Goal: Information Seeking & Learning: Check status

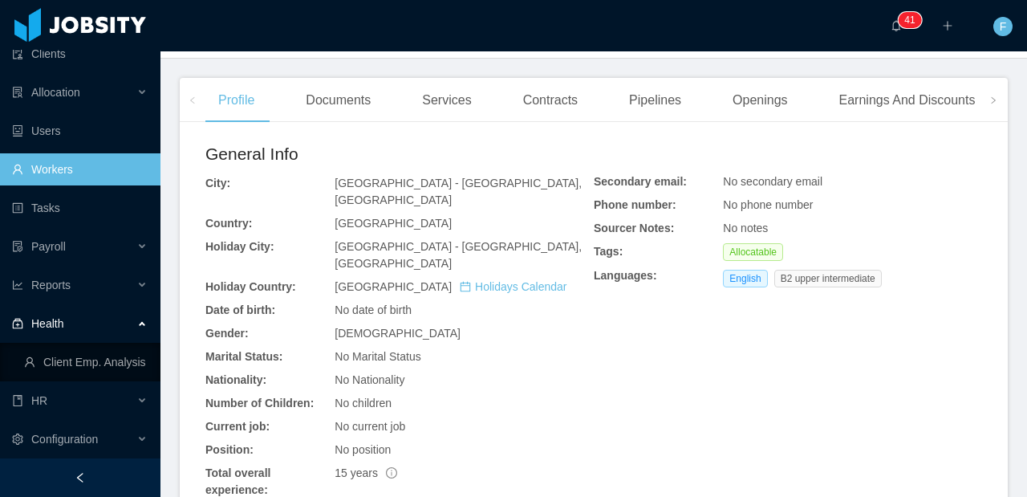
scroll to position [69, 0]
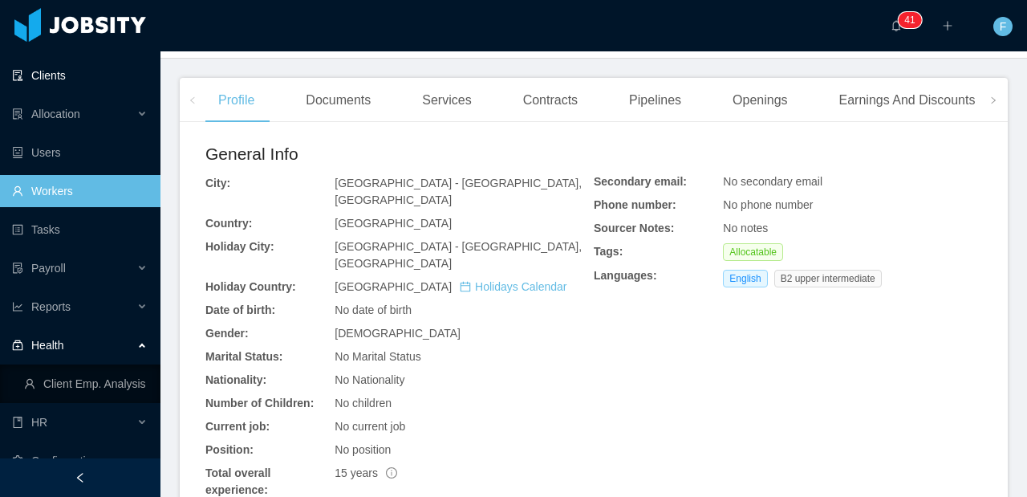
click at [55, 75] on link "Clients" at bounding box center [80, 75] width 136 height 32
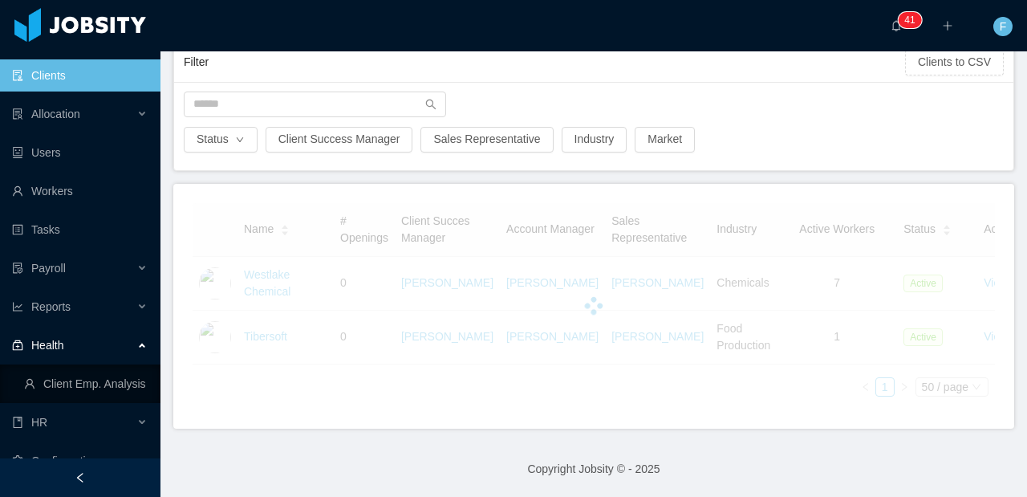
scroll to position [133, 0]
click at [240, 91] on input "text" at bounding box center [315, 104] width 262 height 26
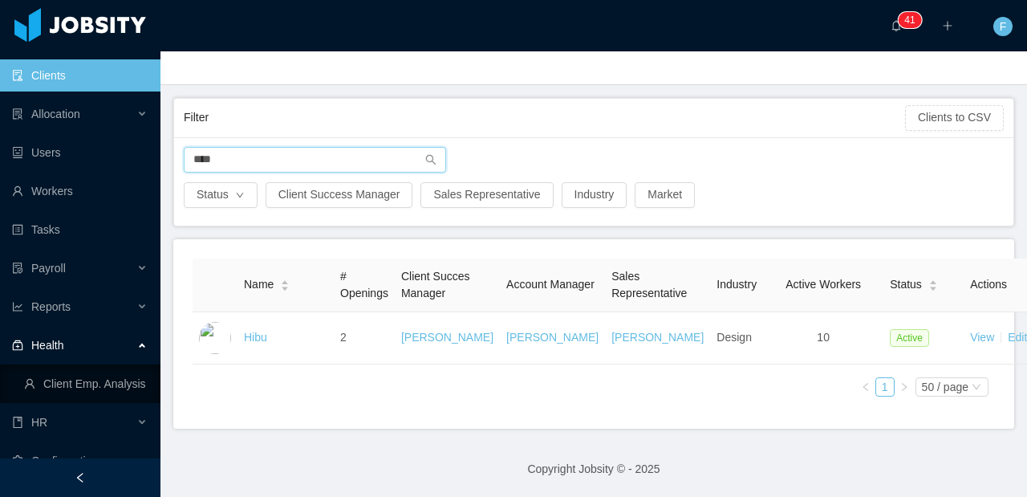
scroll to position [79, 0]
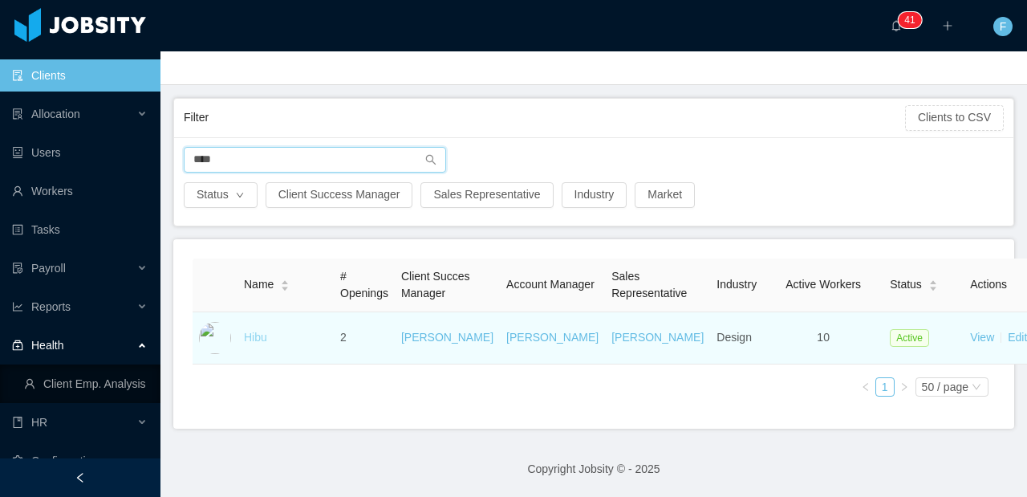
type input "****"
click at [264, 338] on link "Hibu" at bounding box center [255, 337] width 23 height 13
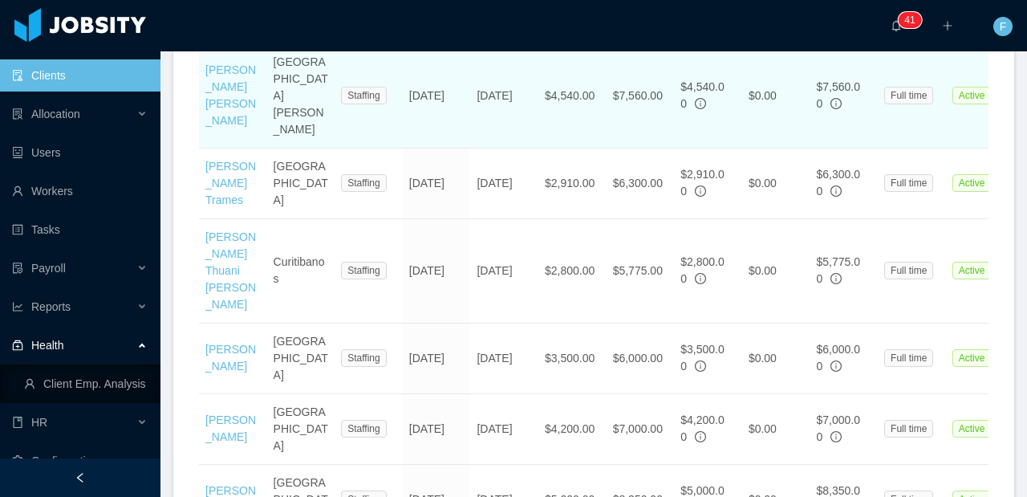
scroll to position [728, 0]
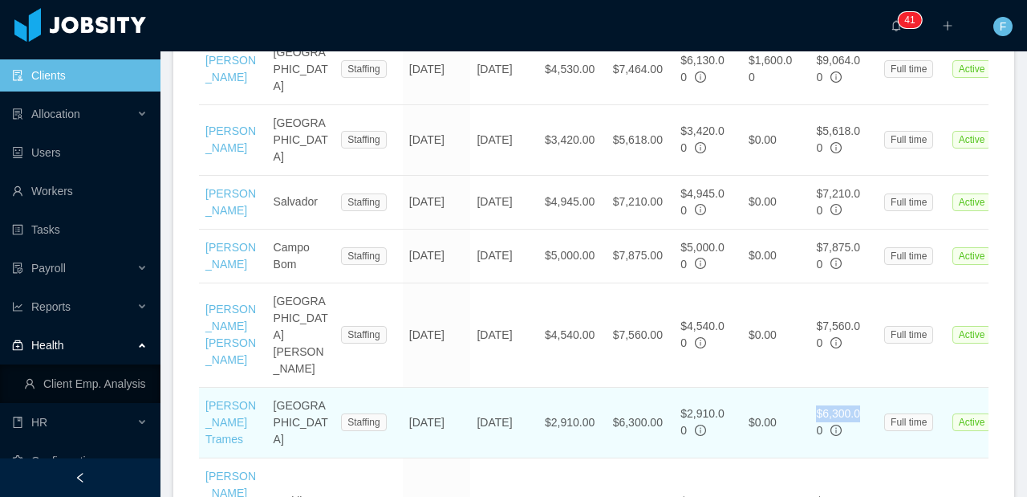
drag, startPoint x: 862, startPoint y: 367, endPoint x: 813, endPoint y: 363, distance: 49.1
click at [813, 387] on td "$6,300.00" at bounding box center [843, 422] width 68 height 71
drag, startPoint x: 859, startPoint y: 370, endPoint x: 804, endPoint y: 351, distance: 58.6
click at [797, 387] on tr "[PERSON_NAME] Trames [GEOGRAPHIC_DATA] Staffing [DATE] [DATE] $2,910.00 $6,300.…" at bounding box center [720, 422] width 1043 height 71
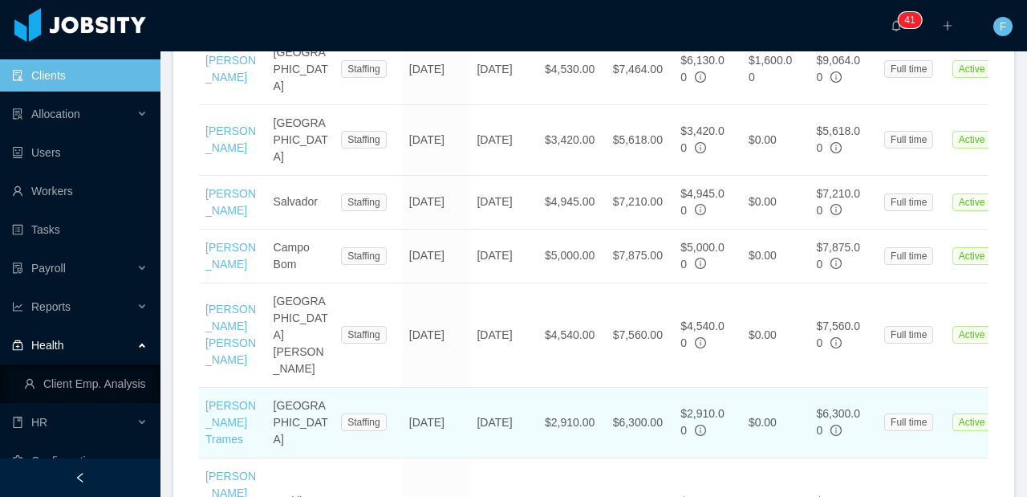
click at [805, 387] on td "$0.00" at bounding box center [776, 422] width 68 height 71
click at [857, 389] on td "$6,300.00" at bounding box center [843, 422] width 68 height 71
drag, startPoint x: 863, startPoint y: 367, endPoint x: 815, endPoint y: 359, distance: 48.7
click at [815, 387] on td "$6,300.00" at bounding box center [843, 422] width 68 height 71
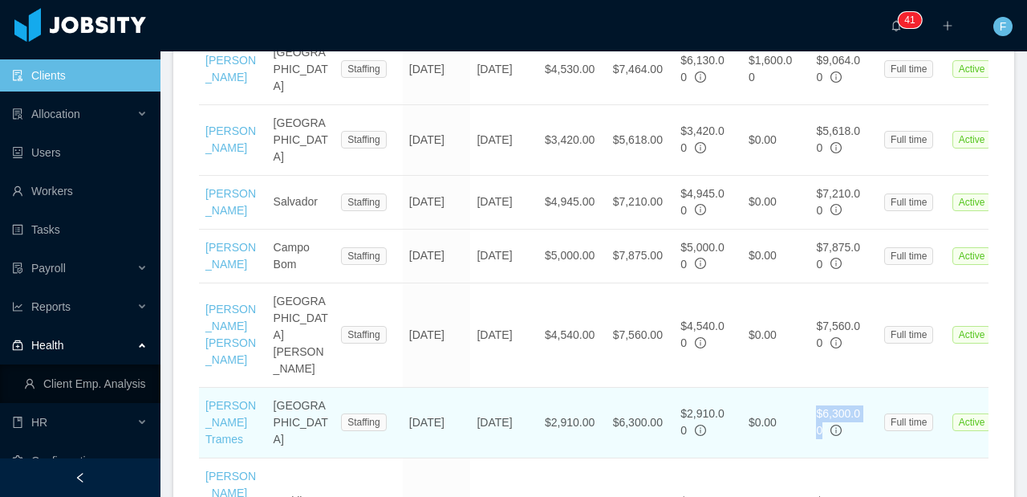
drag, startPoint x: 815, startPoint y: 359, endPoint x: 855, endPoint y: 371, distance: 41.9
click at [854, 387] on td "$6,300.00" at bounding box center [843, 422] width 68 height 71
click at [856, 405] on div "$6,300.00" at bounding box center [843, 422] width 55 height 34
drag, startPoint x: 863, startPoint y: 363, endPoint x: 818, endPoint y: 355, distance: 45.8
click at [818, 405] on div "$6,300.00" at bounding box center [843, 422] width 55 height 34
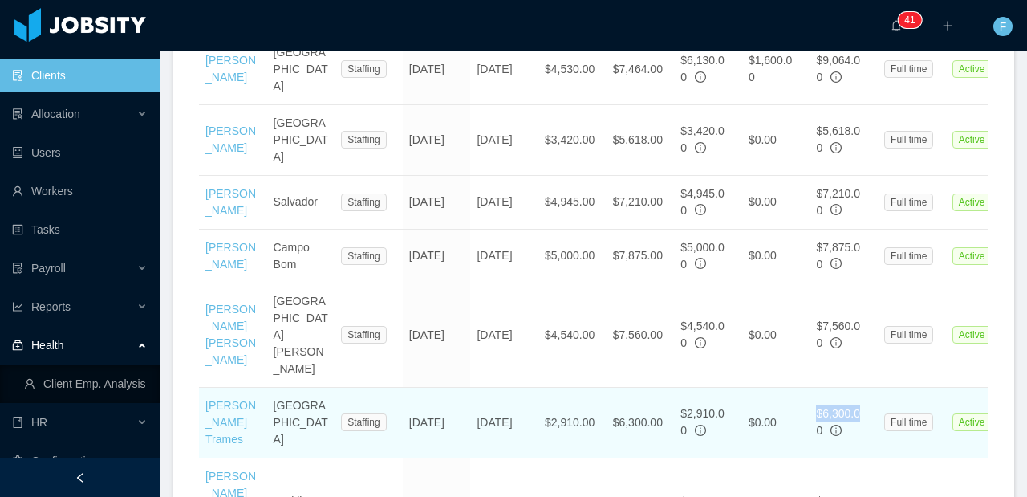
click at [818, 405] on div "$6,300.00" at bounding box center [843, 422] width 55 height 34
drag, startPoint x: 812, startPoint y: 361, endPoint x: 860, endPoint y: 367, distance: 48.6
click at [860, 387] on td "$6,300.00" at bounding box center [843, 422] width 68 height 71
click at [860, 407] on span "$6,300.00" at bounding box center [838, 422] width 44 height 30
drag, startPoint x: 866, startPoint y: 367, endPoint x: 814, endPoint y: 352, distance: 53.3
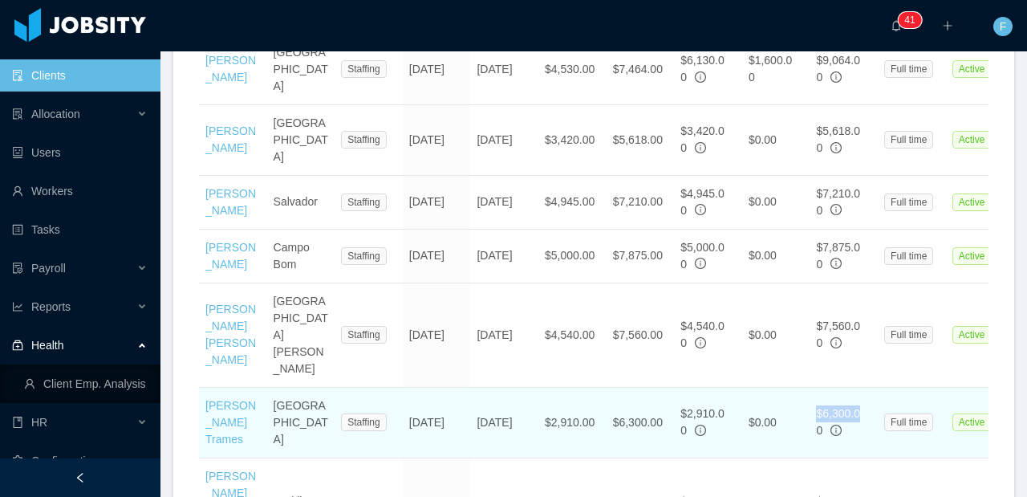
click at [818, 387] on td "$6,300.00" at bounding box center [843, 422] width 68 height 71
click at [814, 387] on td "$6,300.00" at bounding box center [843, 422] width 68 height 71
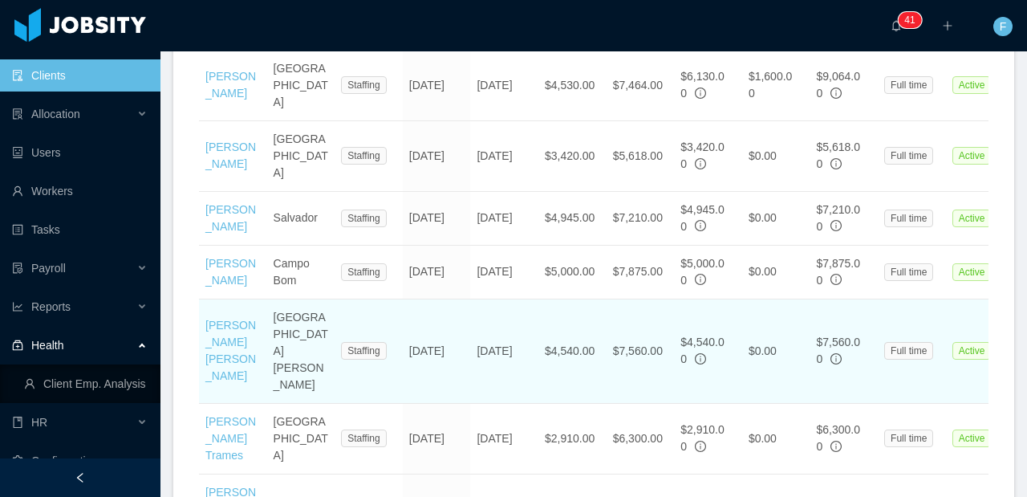
scroll to position [708, 0]
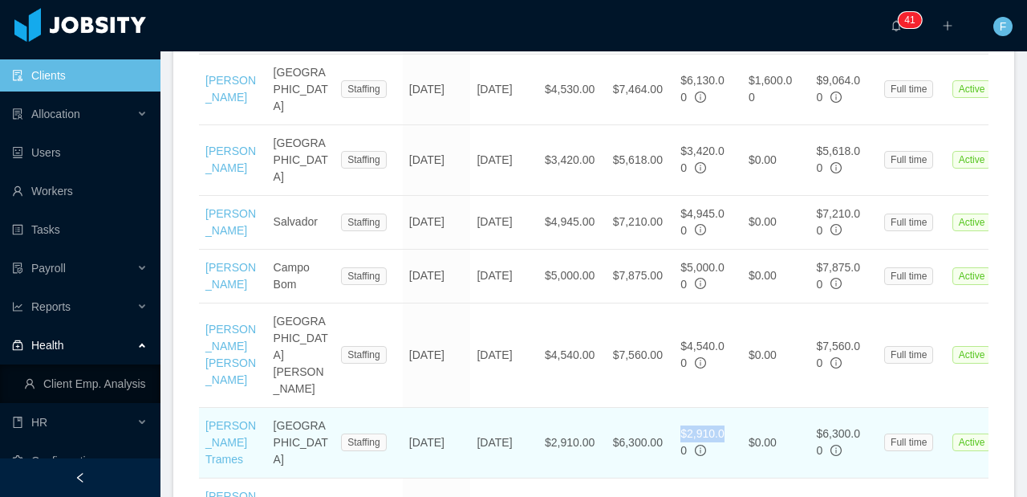
drag, startPoint x: 727, startPoint y: 381, endPoint x: 676, endPoint y: 369, distance: 52.0
click at [676, 408] on td "$2,910.00" at bounding box center [708, 443] width 68 height 71
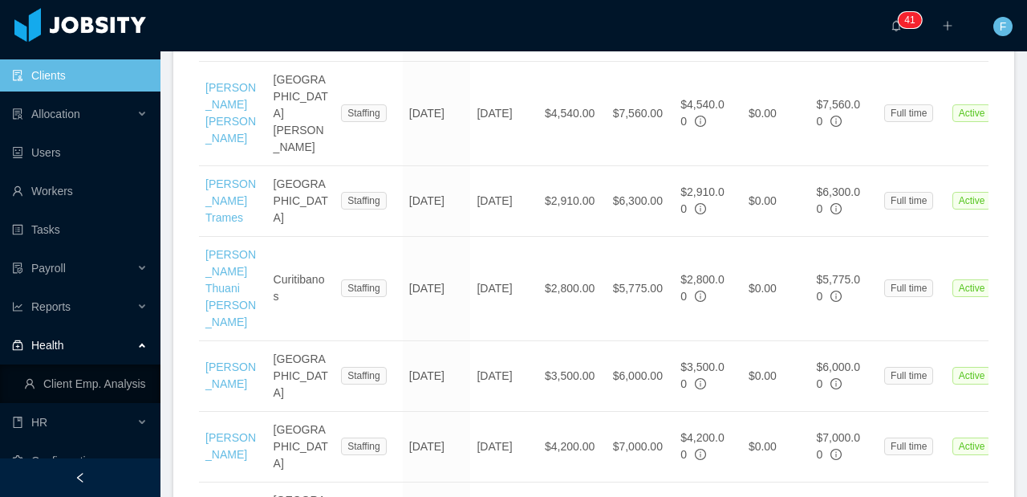
scroll to position [922, 0]
